Goal: Task Accomplishment & Management: Use online tool/utility

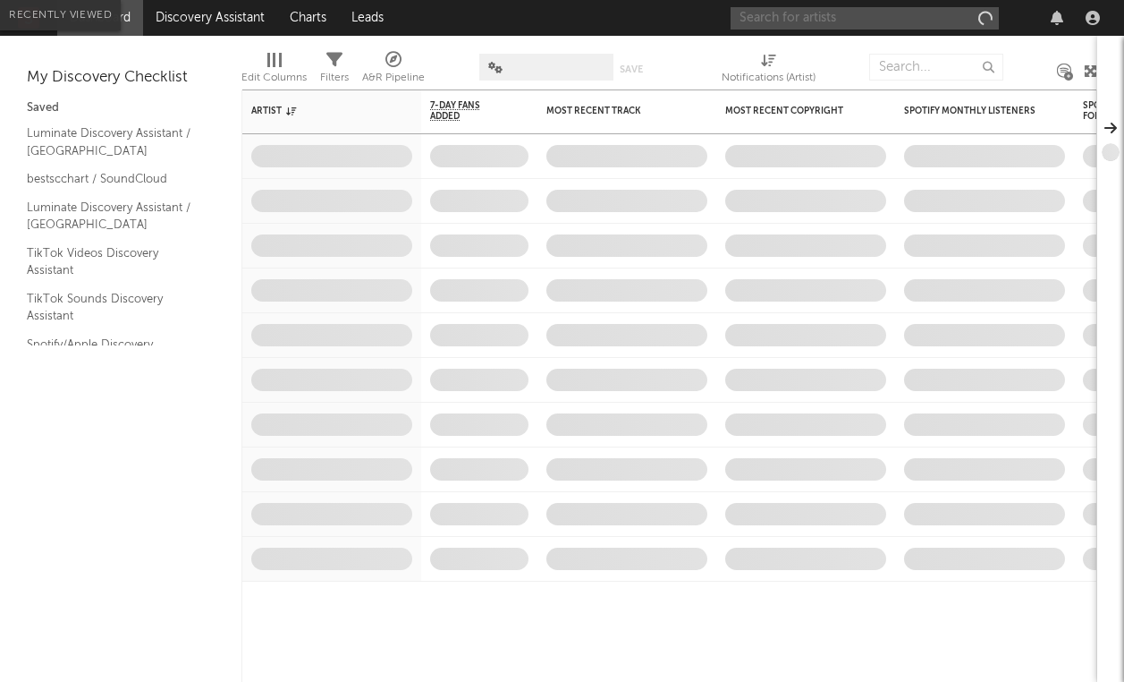
click at [754, 14] on input "text" at bounding box center [865, 18] width 268 height 22
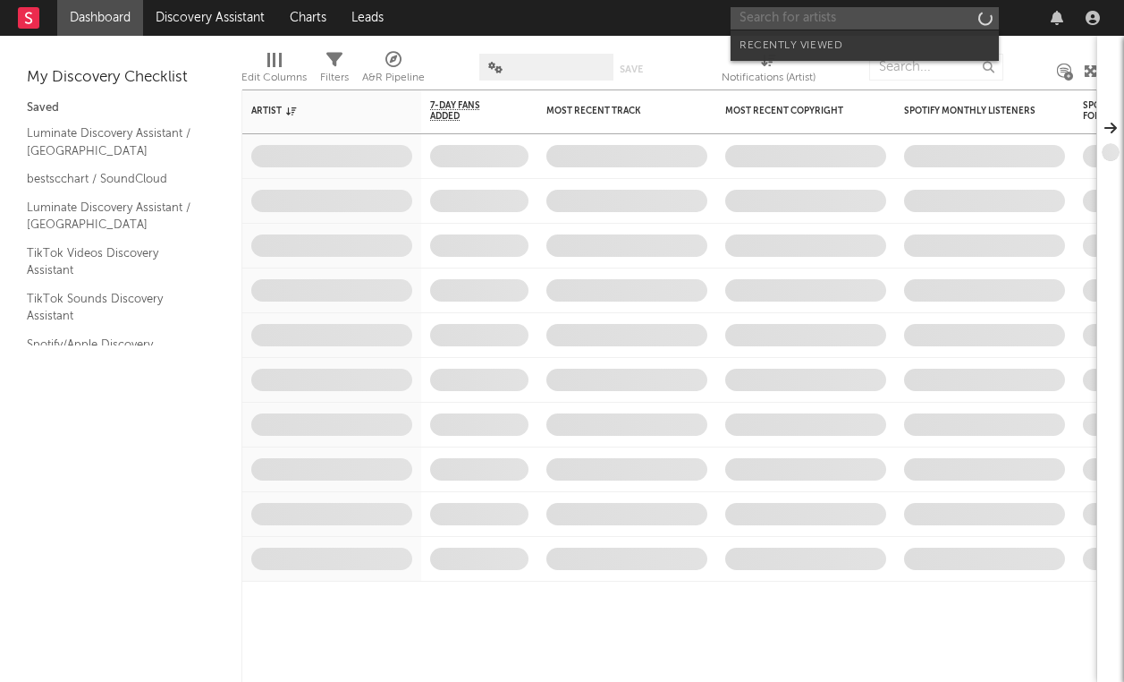
paste input "[URL][DOMAIN_NAME]"
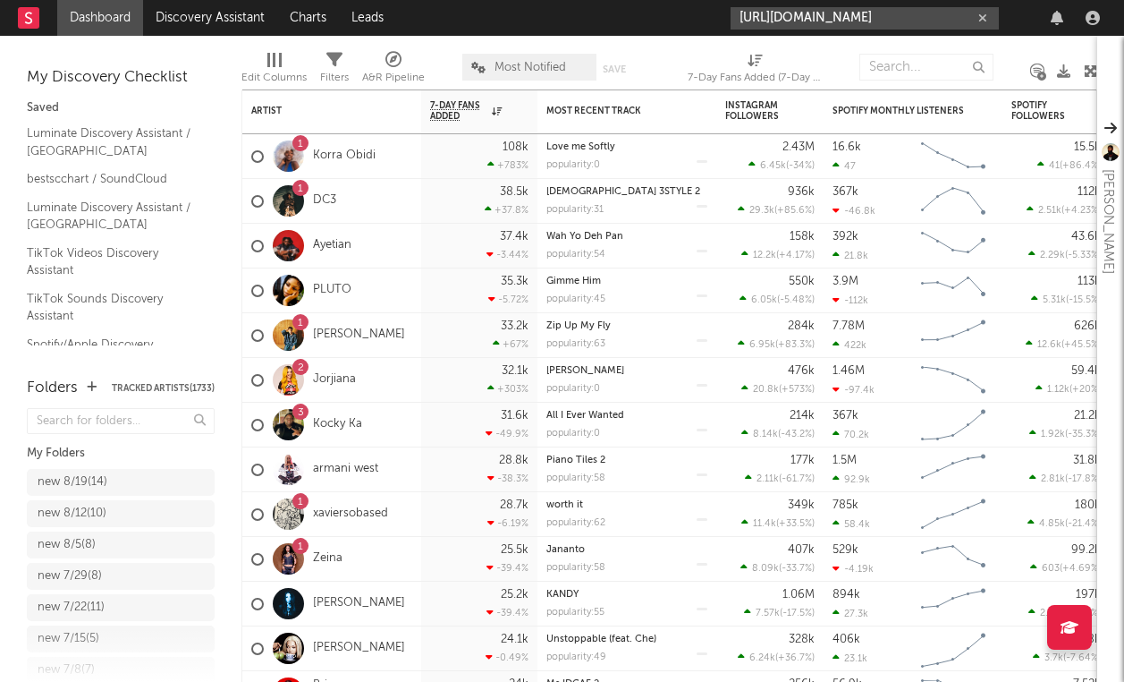
click at [787, 19] on input "https://www.youtube.com/watch?v=cOdSiNKBGfo" at bounding box center [865, 18] width 268 height 22
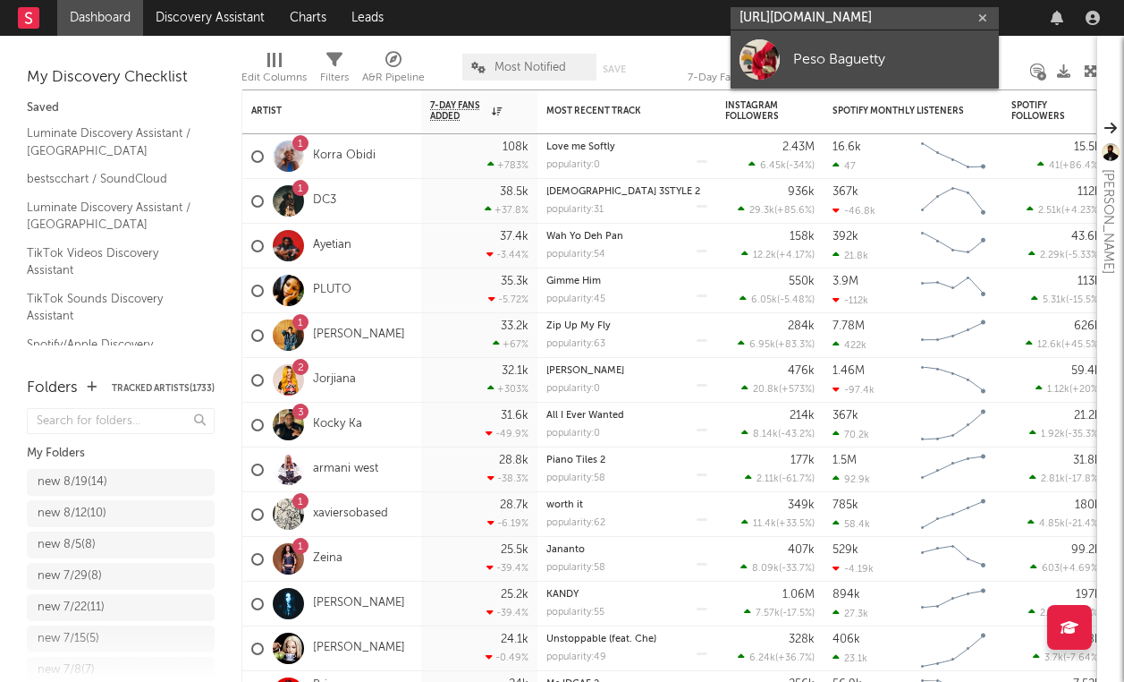
type input "https://www.youtube.com/watch?v=cOdSiNKBGfo"
click at [815, 54] on div "Peso Baguetty" at bounding box center [891, 58] width 197 height 21
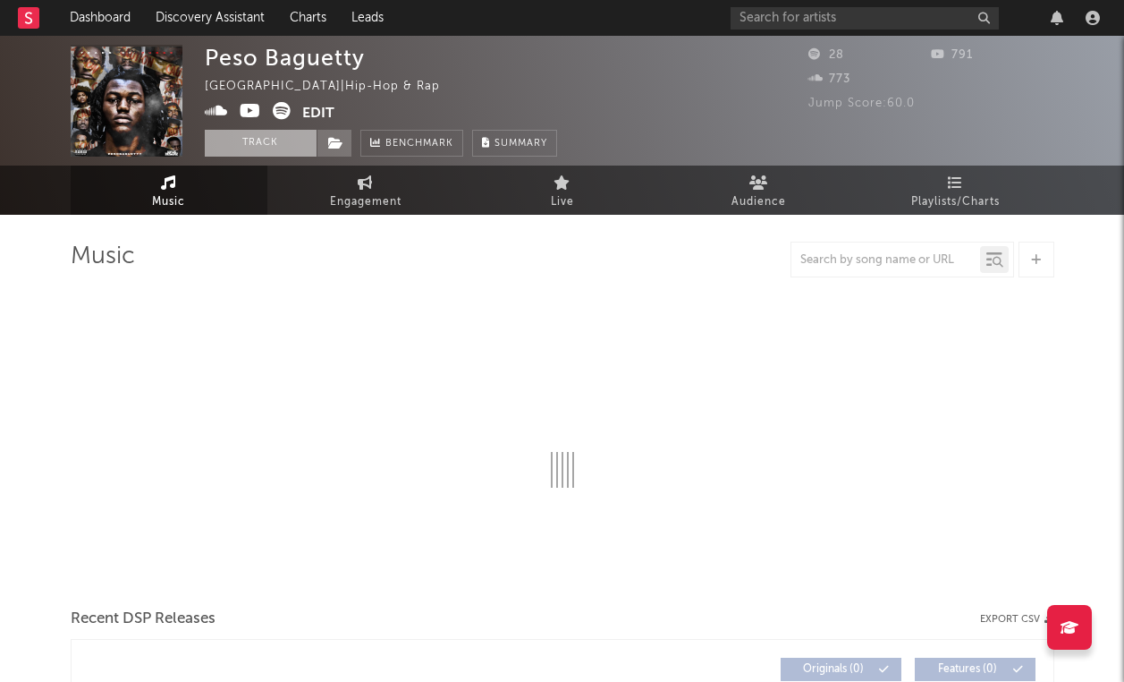
click at [271, 134] on button "Track" at bounding box center [261, 143] width 112 height 27
click at [335, 137] on icon at bounding box center [335, 143] width 15 height 13
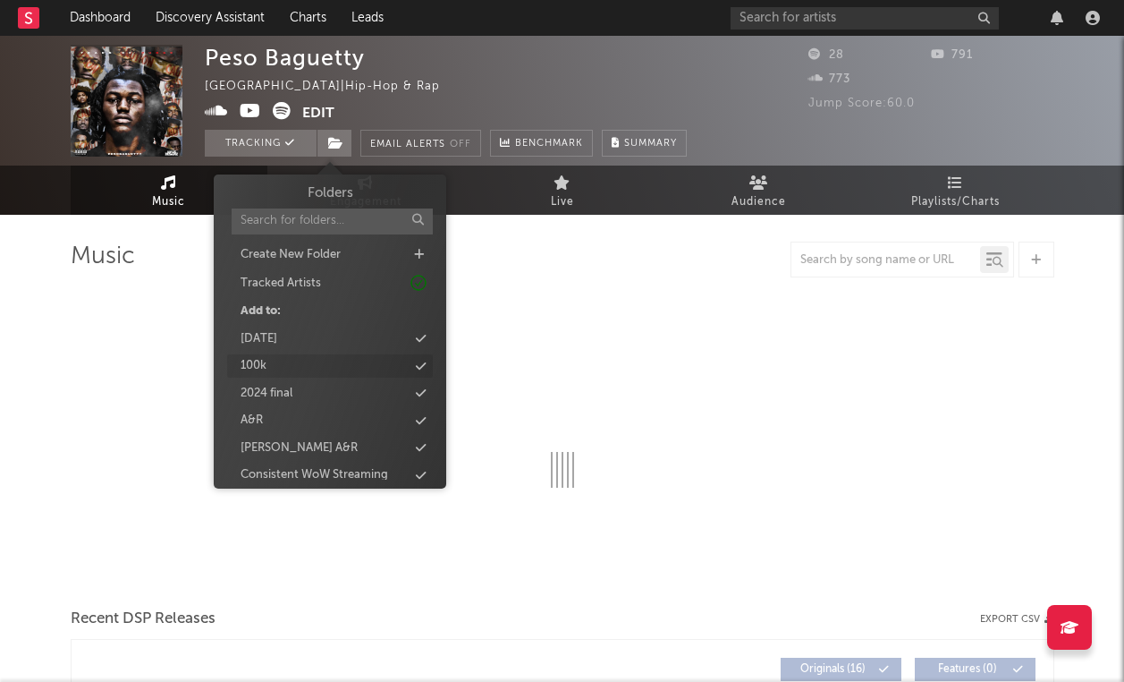
select select "6m"
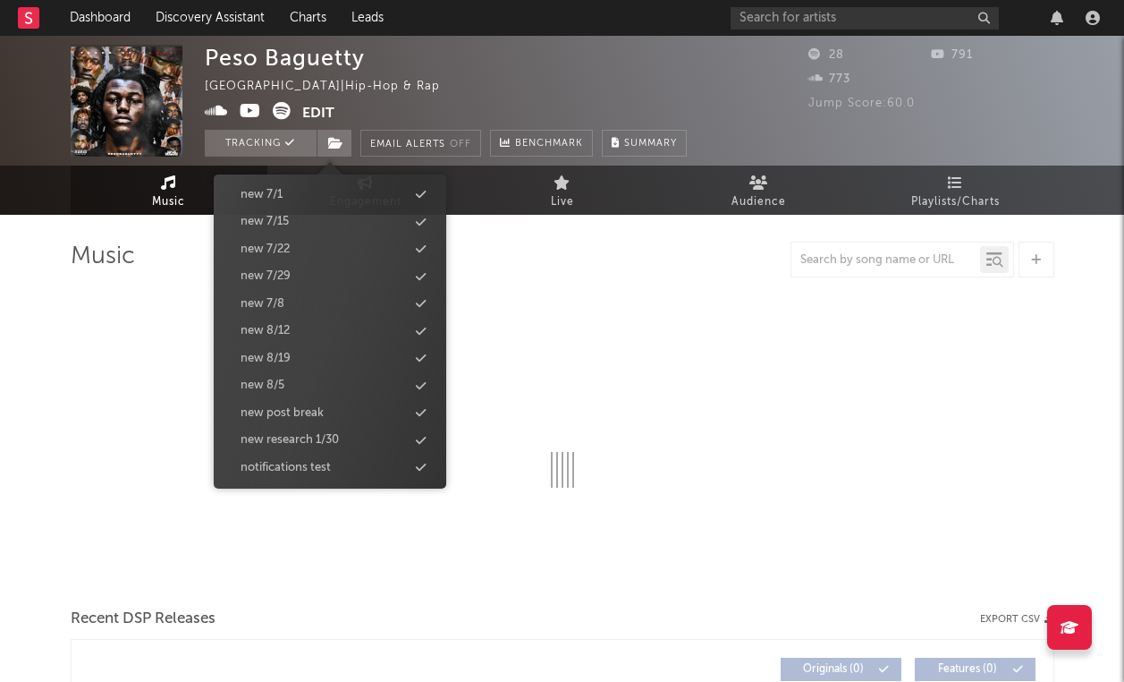
scroll to position [1671, 0]
click at [295, 348] on div "new 8/19" at bounding box center [330, 359] width 206 height 23
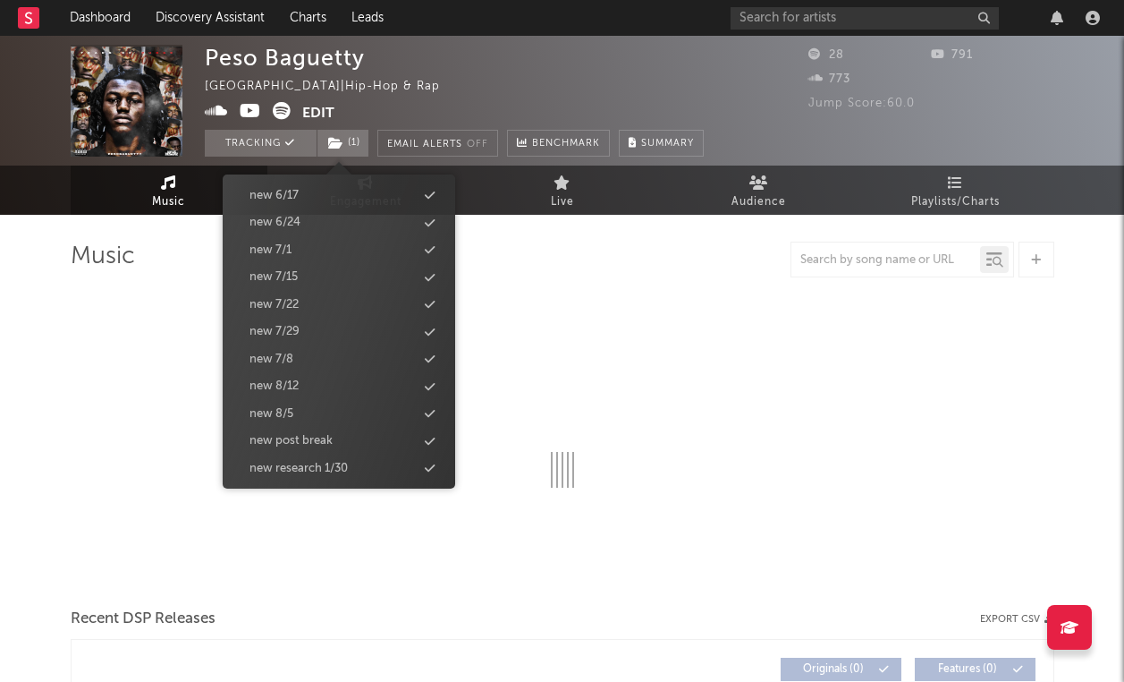
click at [123, 386] on div at bounding box center [563, 382] width 984 height 210
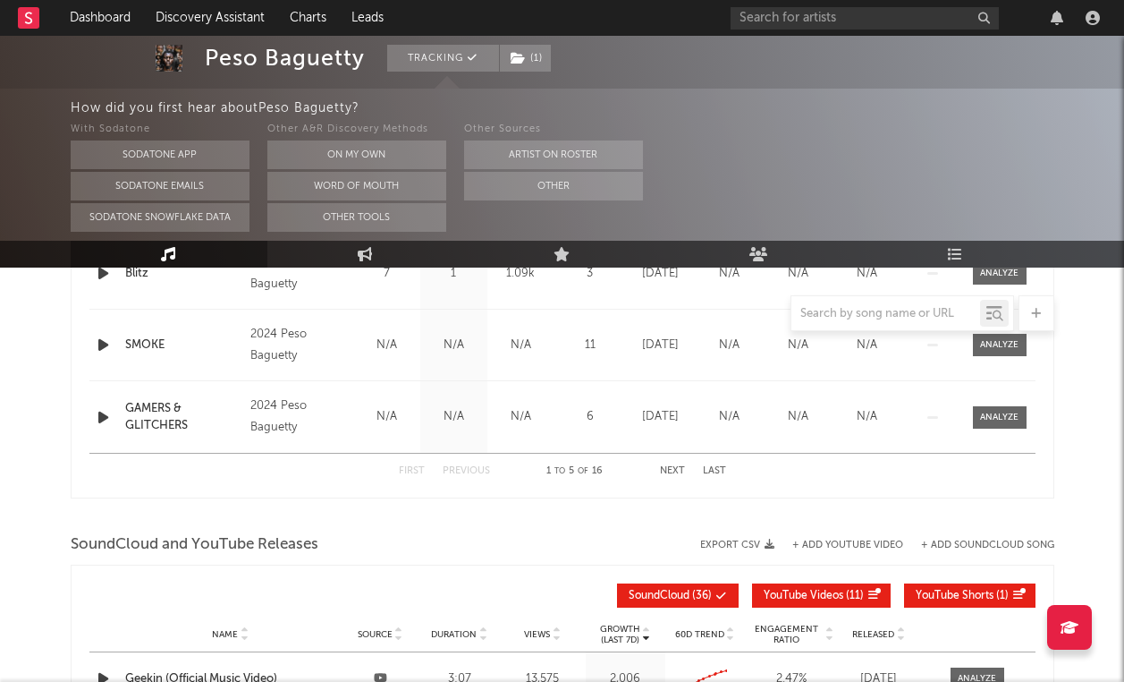
select select "6m"
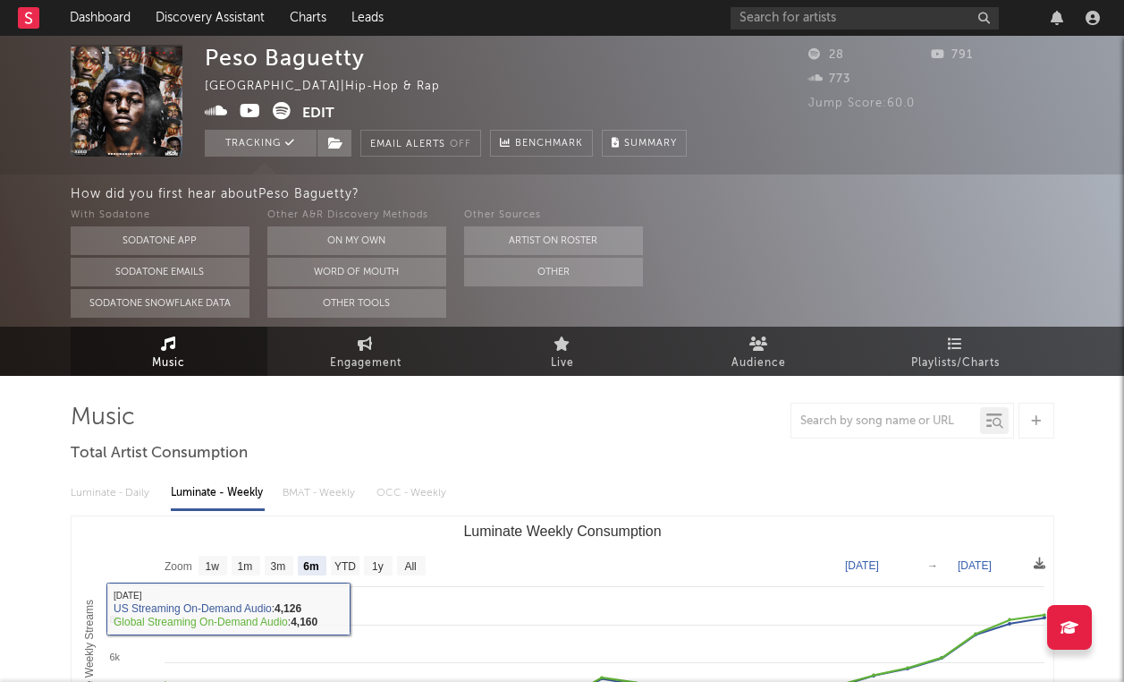
scroll to position [0, 0]
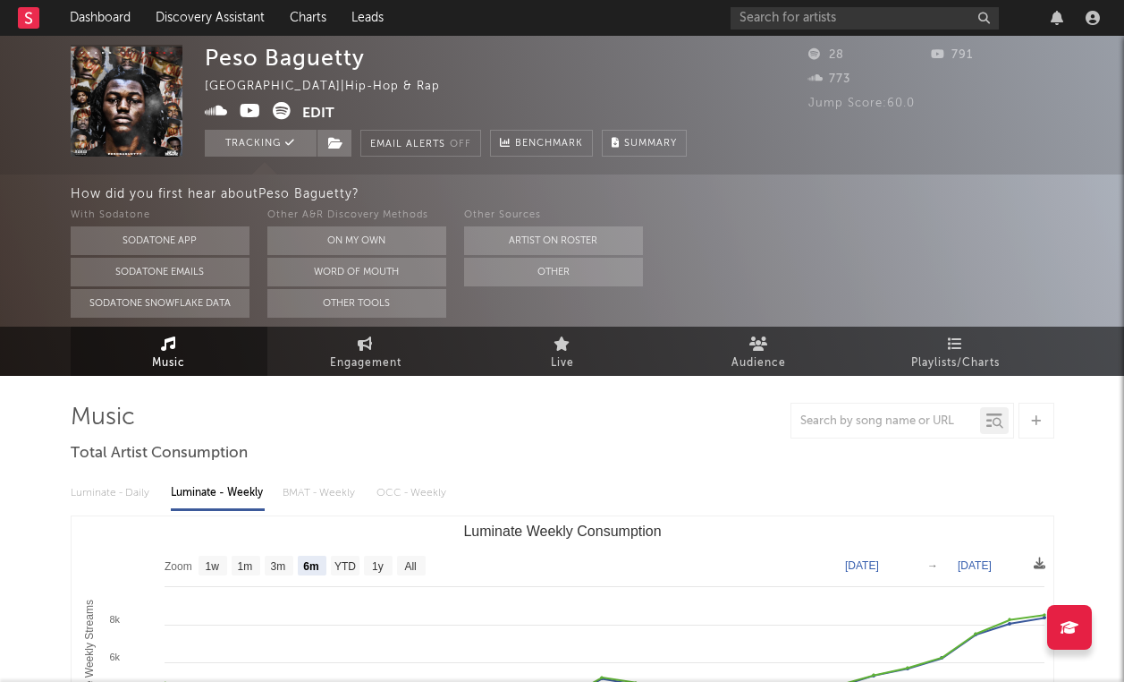
click at [249, 110] on icon at bounding box center [250, 111] width 21 height 18
